Goal: Information Seeking & Learning: Learn about a topic

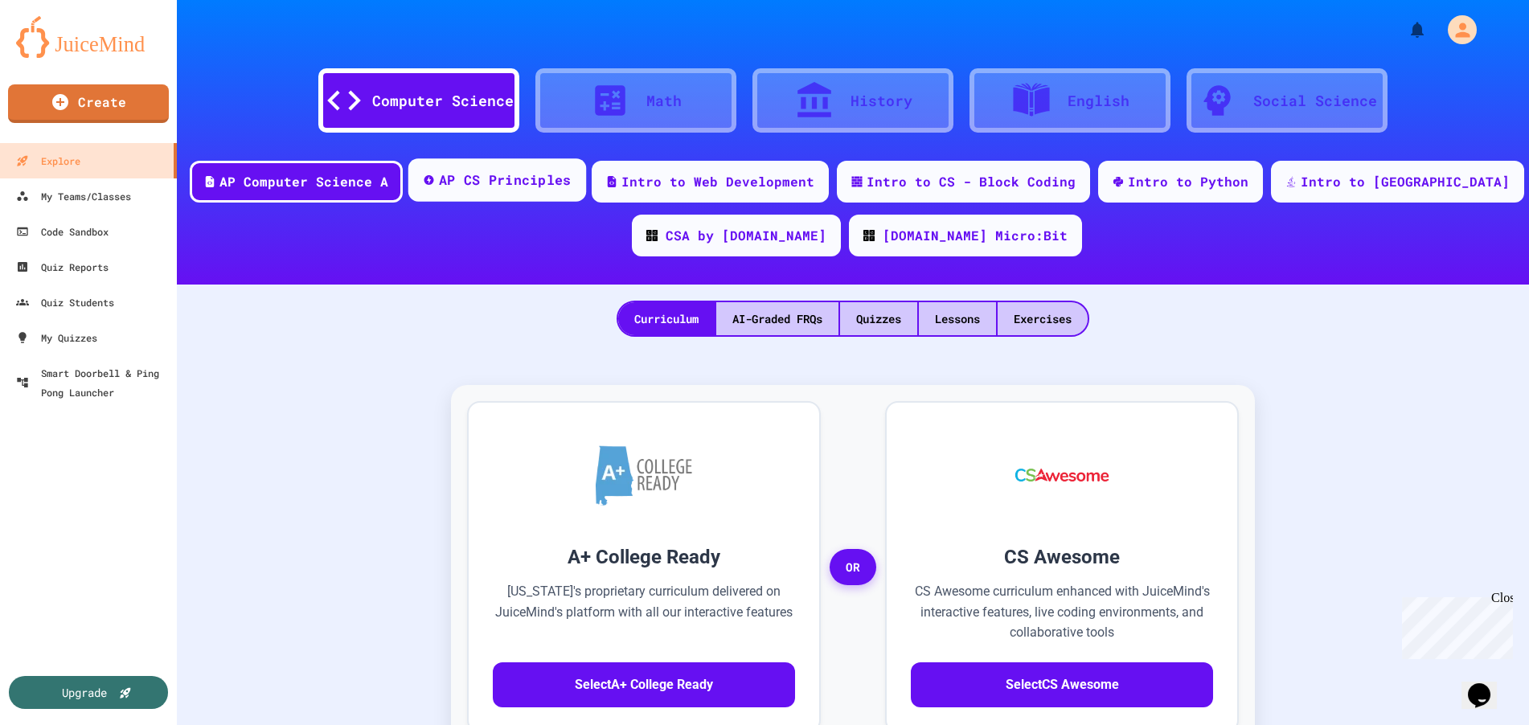
click at [548, 176] on div "AP CS Principles" at bounding box center [505, 180] width 133 height 20
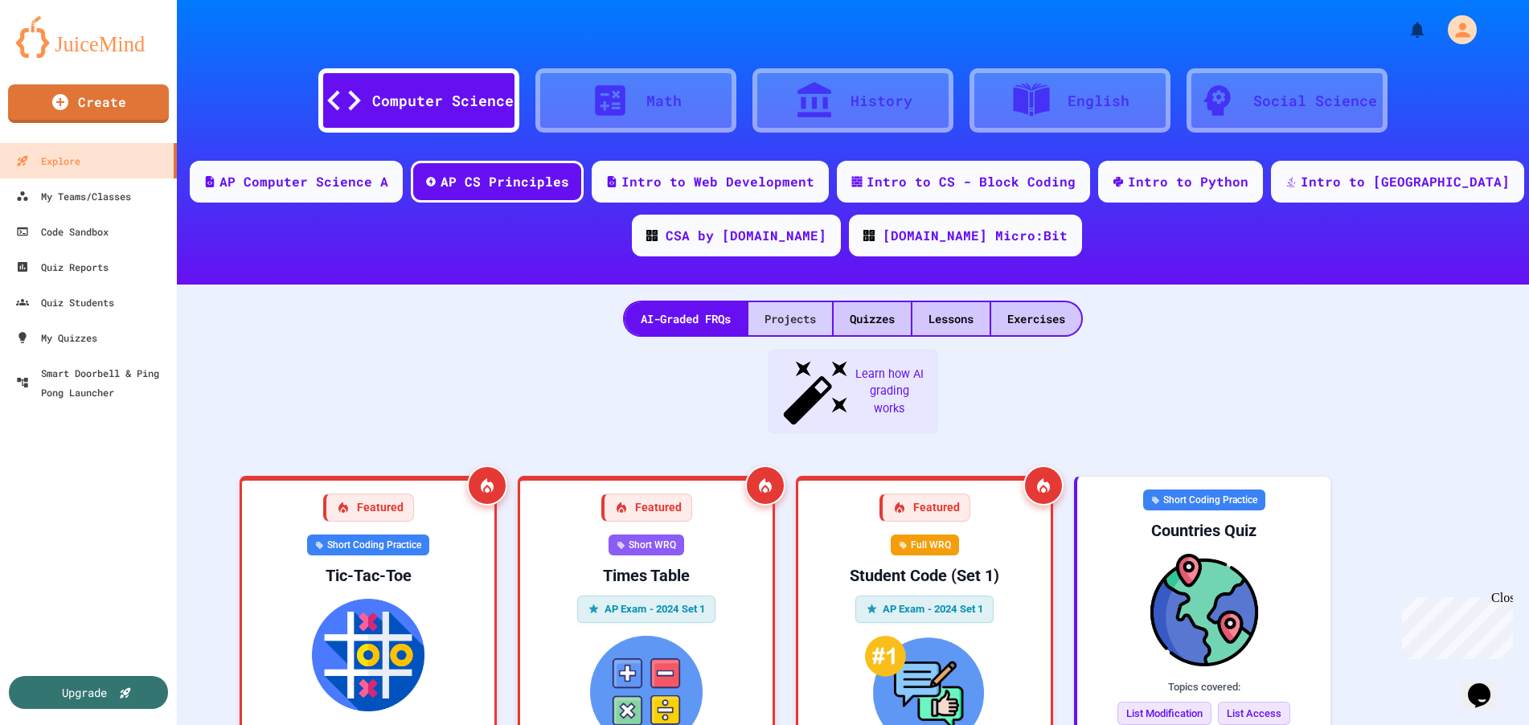
click at [752, 322] on div "Projects" at bounding box center [790, 318] width 84 height 33
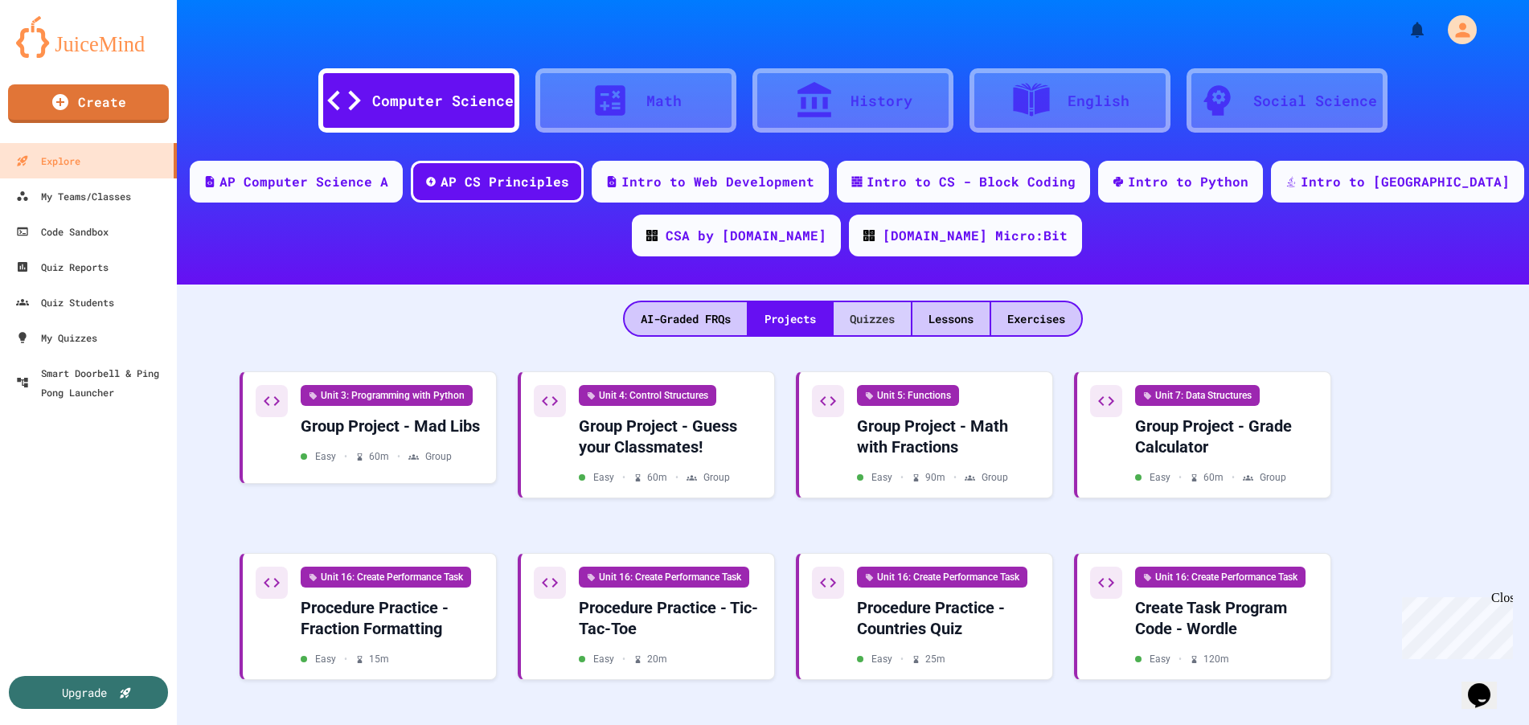
click at [885, 318] on div "Quizzes" at bounding box center [872, 318] width 77 height 33
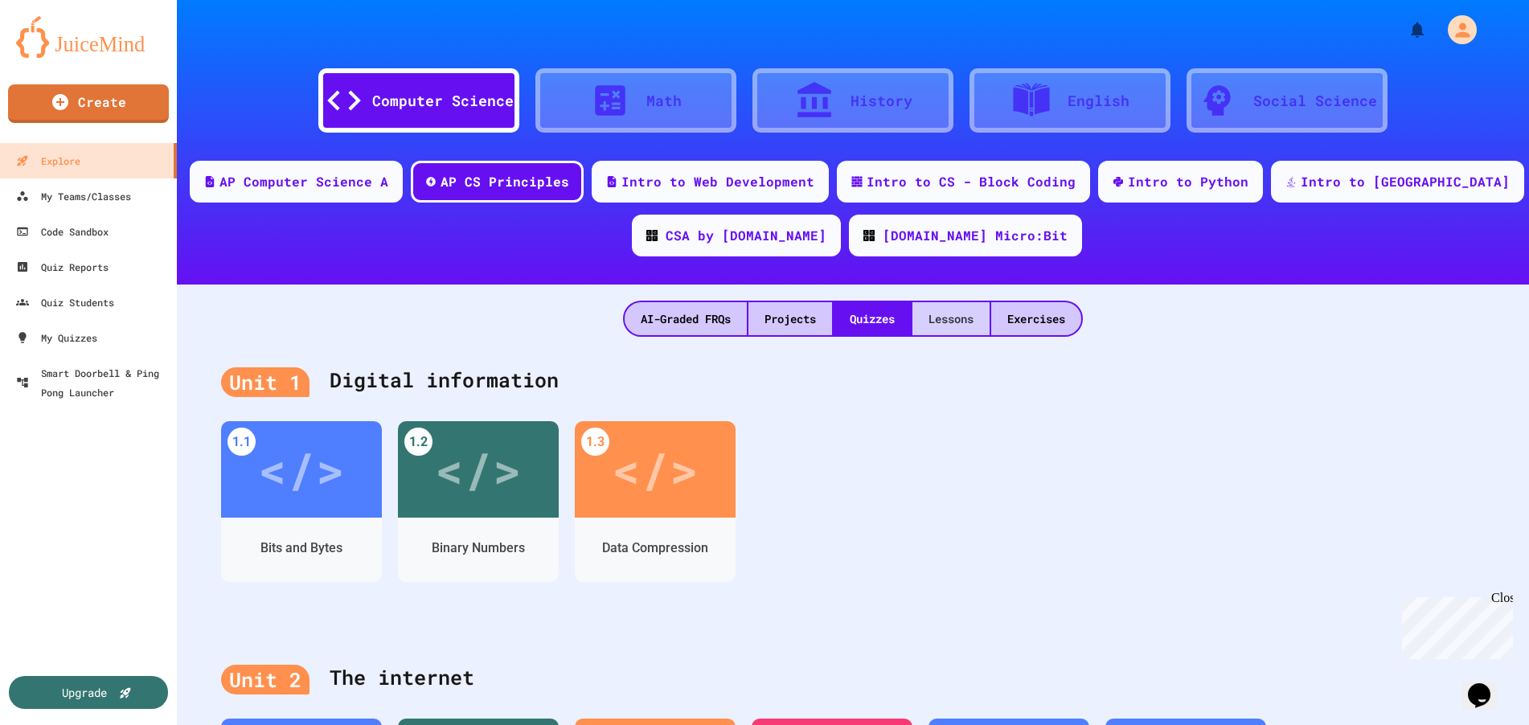
click at [969, 314] on div "Lessons" at bounding box center [950, 318] width 77 height 33
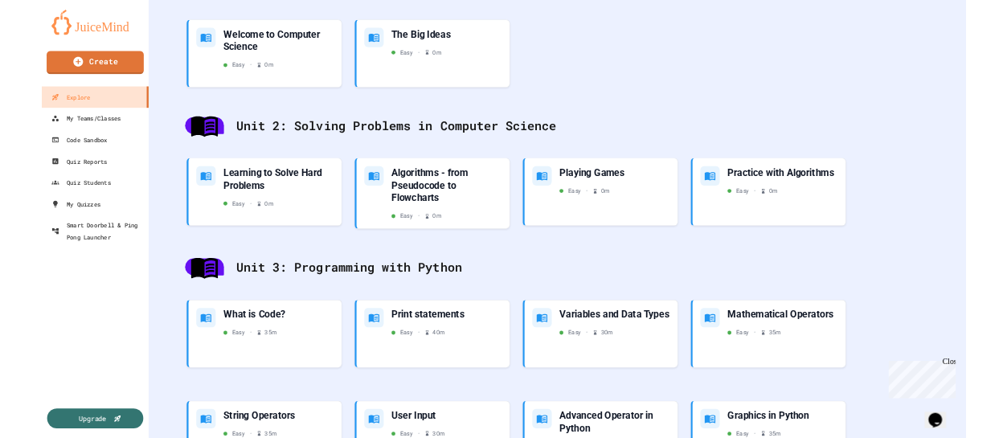
scroll to position [402, 0]
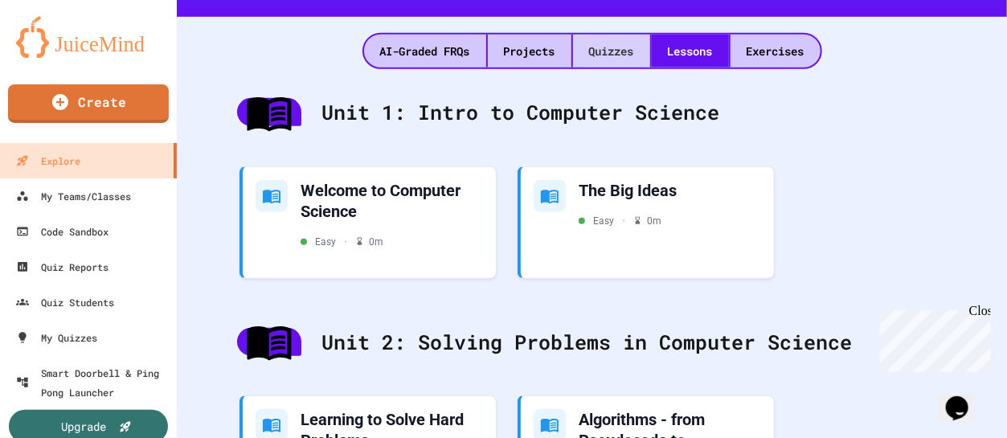
click at [609, 54] on div "Quizzes" at bounding box center [611, 51] width 77 height 33
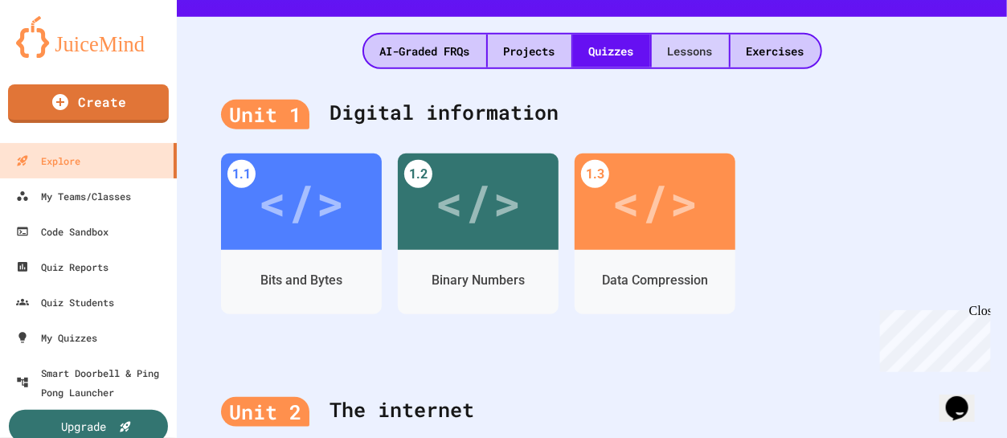
click at [679, 50] on div "Lessons" at bounding box center [690, 51] width 77 height 33
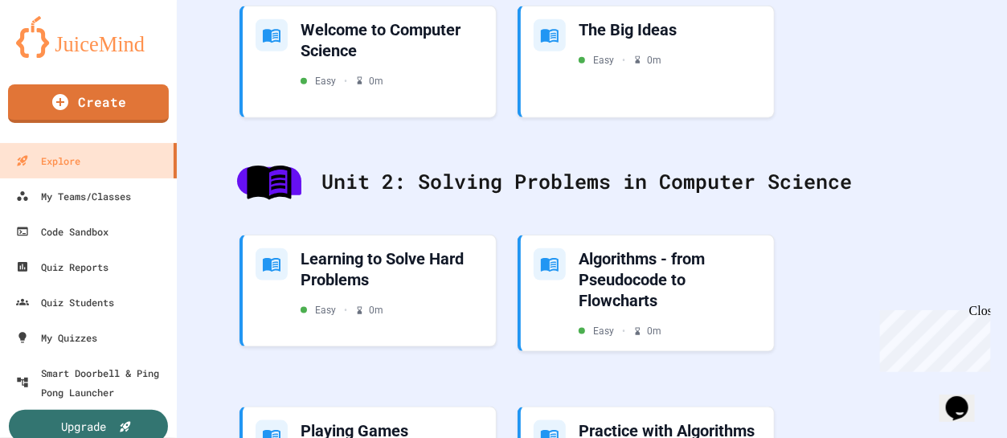
scroll to position [80, 0]
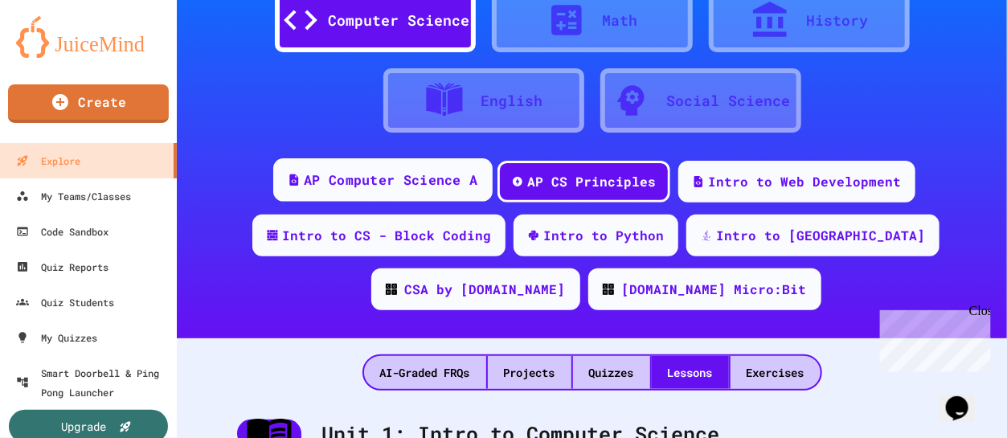
click at [407, 185] on div "AP Computer Science A" at bounding box center [391, 180] width 174 height 20
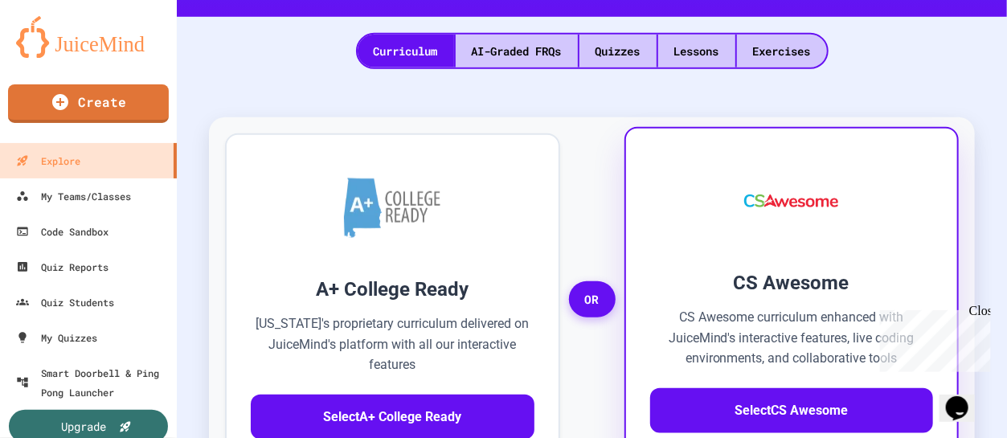
scroll to position [80, 0]
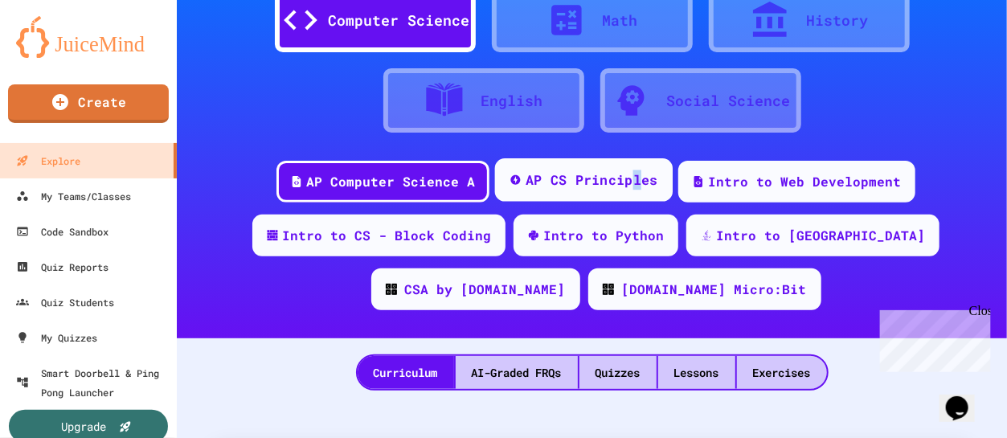
click at [630, 178] on div "AP CS Principles" at bounding box center [592, 180] width 133 height 20
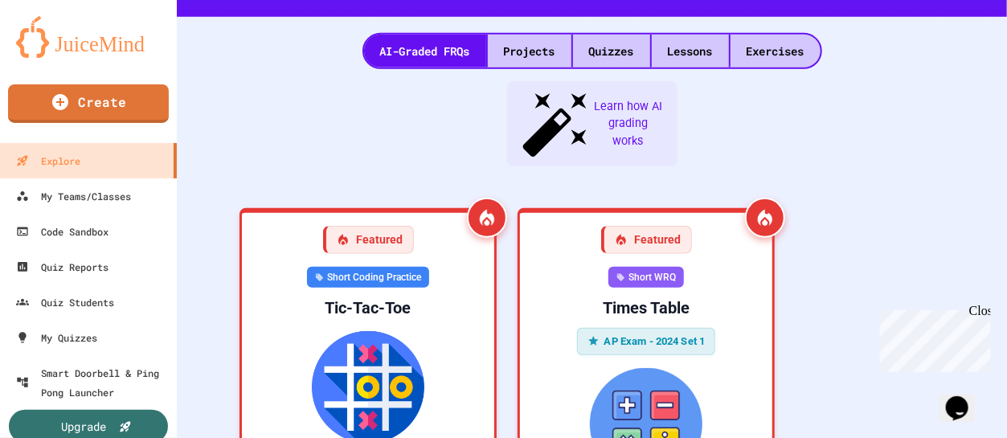
scroll to position [161, 0]
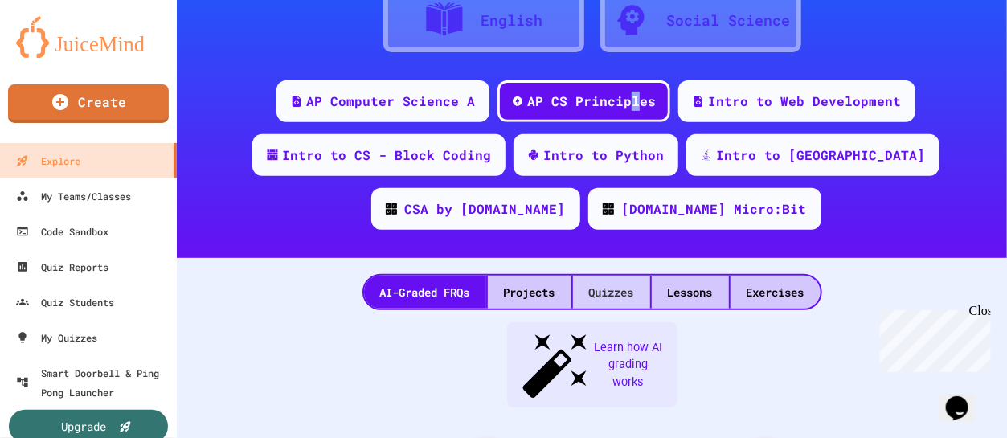
click at [599, 299] on div "Quizzes" at bounding box center [611, 292] width 77 height 33
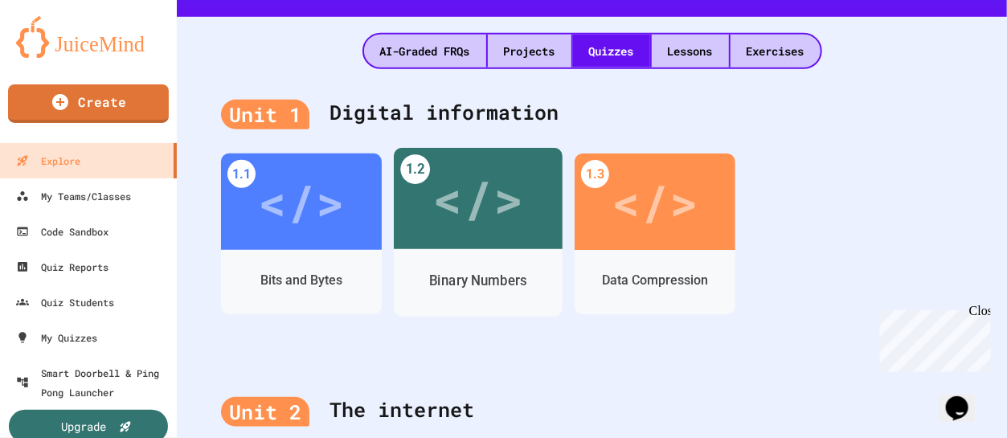
click at [473, 230] on div "</>" at bounding box center [477, 199] width 91 height 76
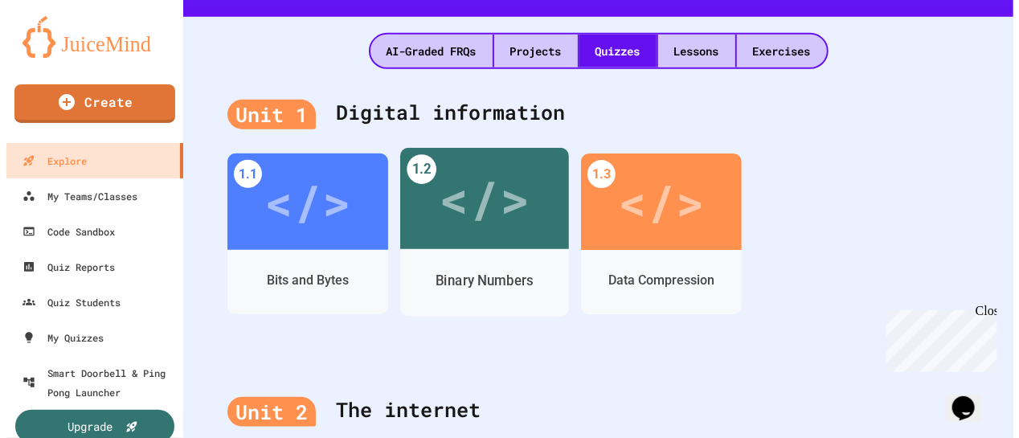
scroll to position [205, 0]
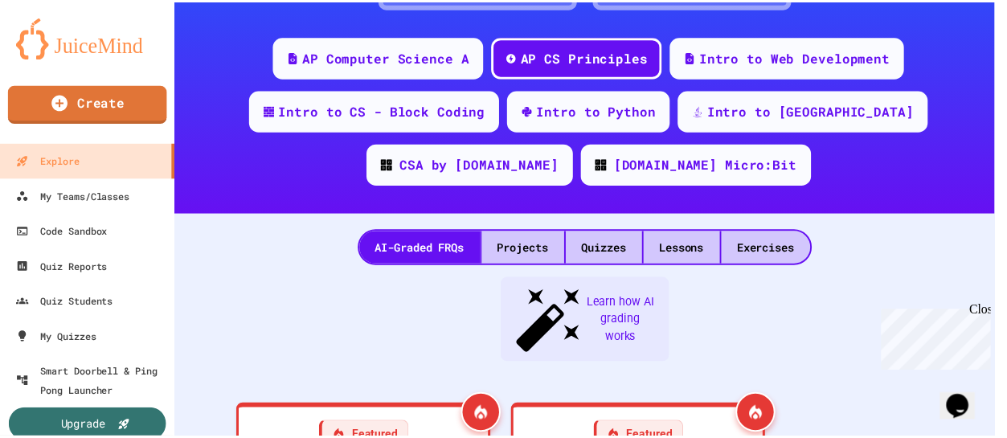
scroll to position [402, 0]
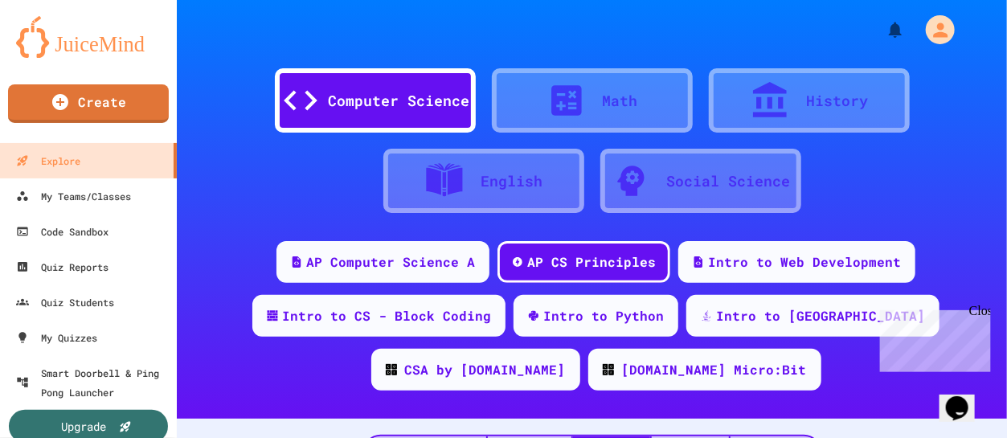
click at [980, 309] on div "Close" at bounding box center [979, 313] width 20 height 20
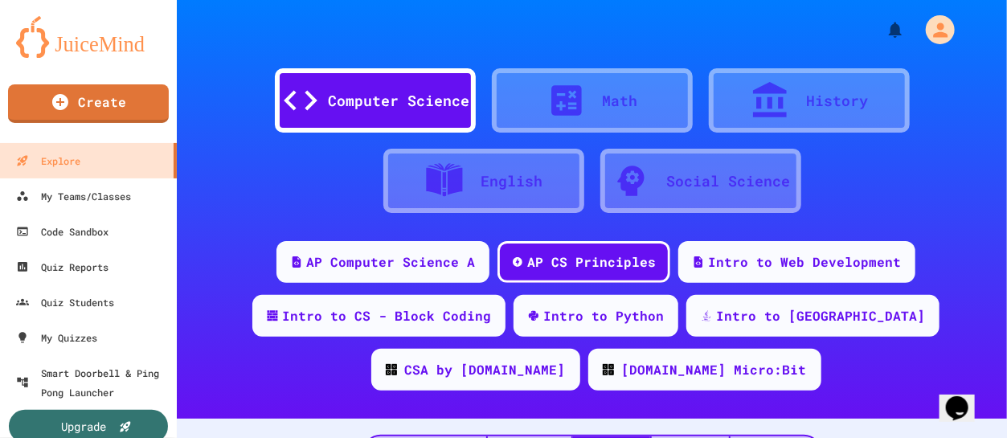
click at [823, 388] on div "AP Computer Science A AP CS Principles Intro to Web Development Intro to CS - B…" at bounding box center [592, 322] width 830 height 162
